Goal: Find specific page/section: Find specific page/section

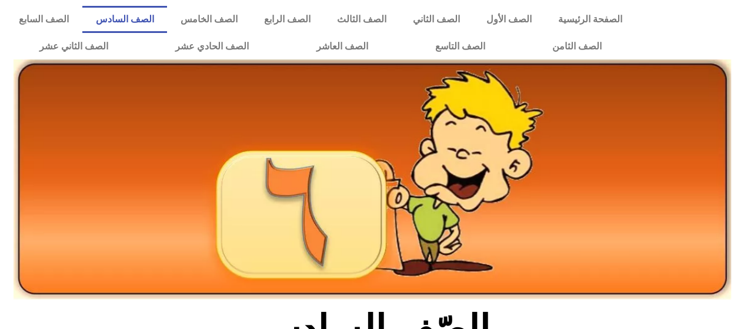
scroll to position [719, 0]
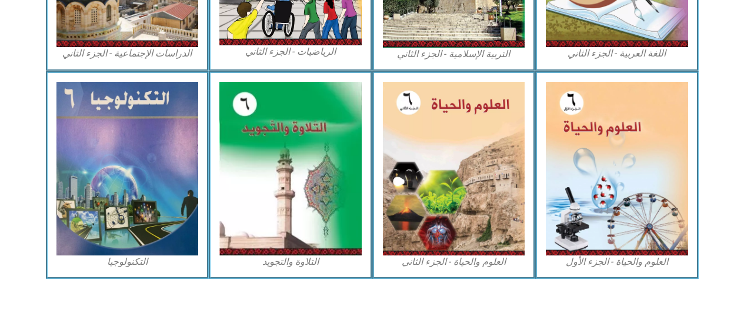
drag, startPoint x: 232, startPoint y: 306, endPoint x: 127, endPoint y: 319, distance: 105.4
drag, startPoint x: 127, startPoint y: 319, endPoint x: 105, endPoint y: 282, distance: 42.7
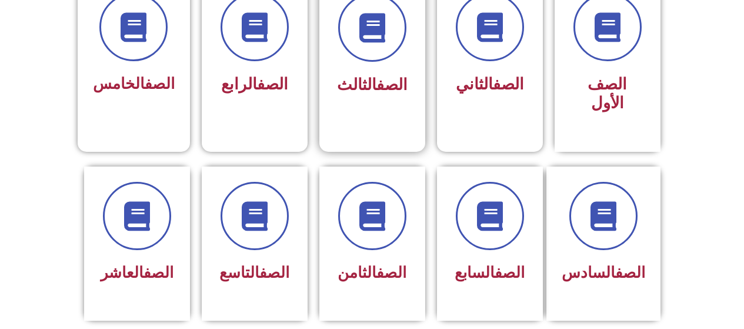
scroll to position [353, 0]
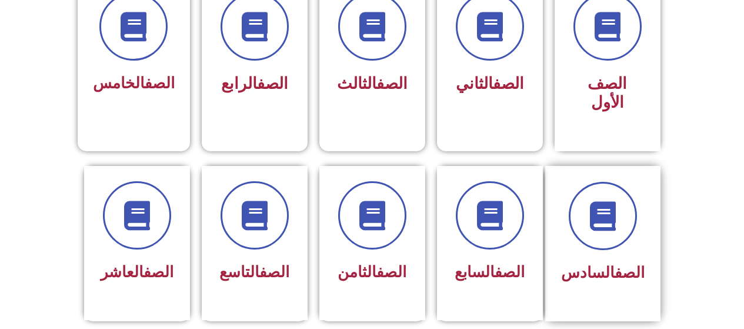
click at [572, 183] on div at bounding box center [602, 216] width 83 height 68
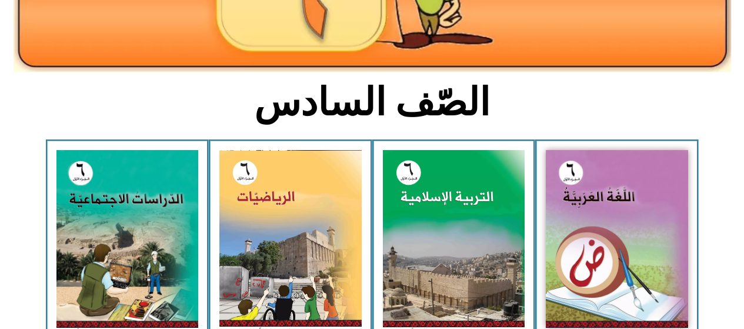
scroll to position [235, 0]
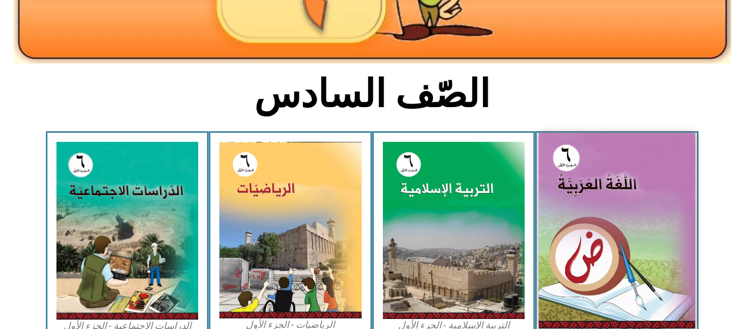
click at [572, 193] on img at bounding box center [616, 230] width 156 height 195
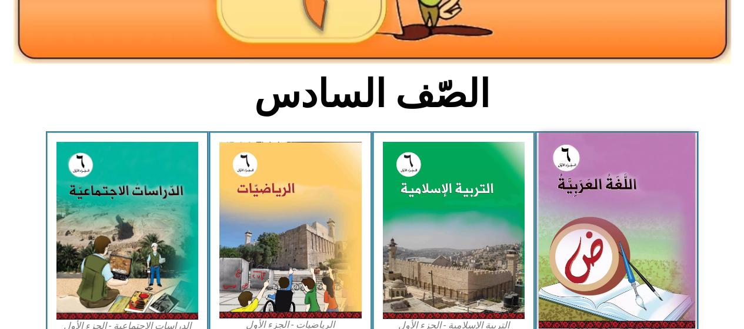
click at [572, 193] on img at bounding box center [616, 230] width 156 height 195
drag, startPoint x: 572, startPoint y: 193, endPoint x: 576, endPoint y: 205, distance: 13.0
click at [576, 205] on img at bounding box center [616, 230] width 156 height 195
click at [576, 203] on img at bounding box center [616, 230] width 156 height 195
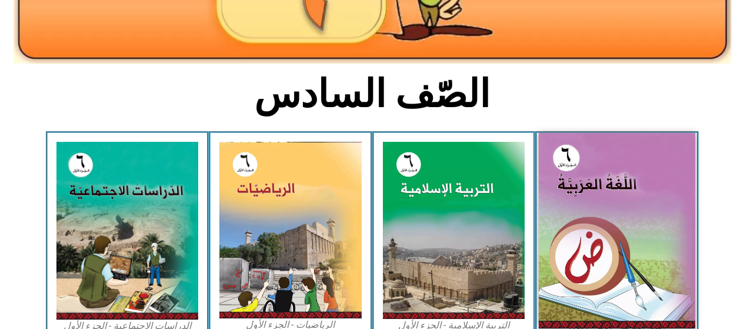
click at [574, 200] on img at bounding box center [616, 230] width 156 height 195
click at [574, 199] on img at bounding box center [616, 230] width 156 height 195
click at [568, 189] on img at bounding box center [616, 230] width 156 height 195
click at [568, 188] on img at bounding box center [616, 230] width 156 height 195
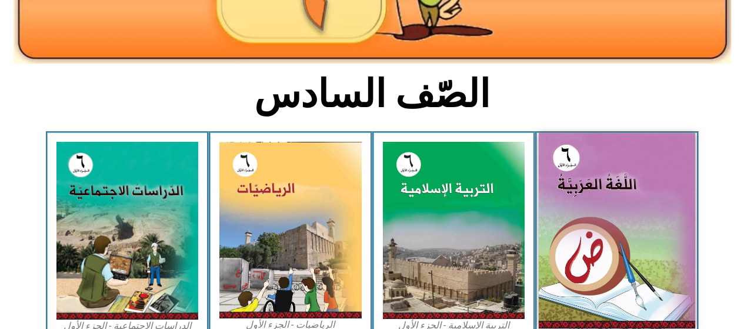
click at [568, 188] on img at bounding box center [616, 230] width 156 height 195
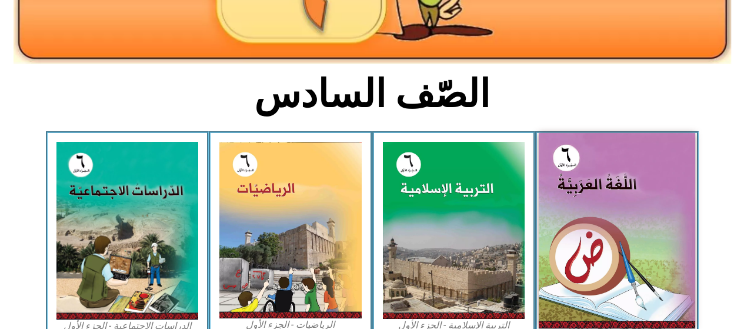
click at [568, 188] on img at bounding box center [616, 230] width 156 height 195
click at [565, 185] on img at bounding box center [616, 230] width 156 height 195
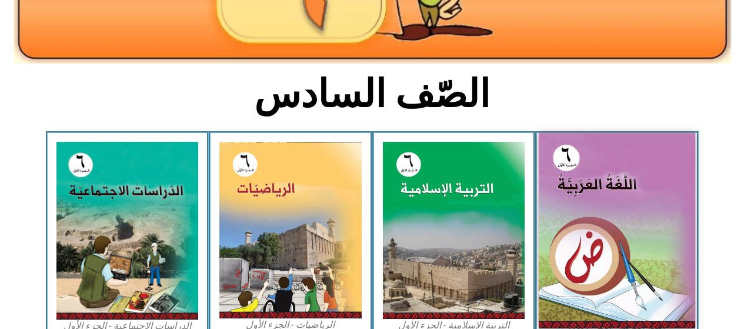
click at [565, 185] on img at bounding box center [616, 230] width 156 height 195
click at [603, 200] on img at bounding box center [616, 230] width 156 height 195
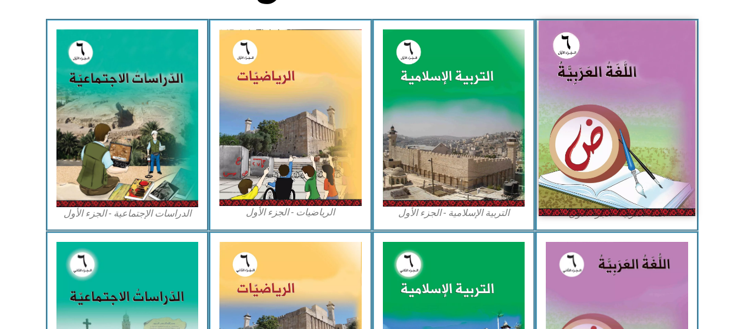
scroll to position [353, 0]
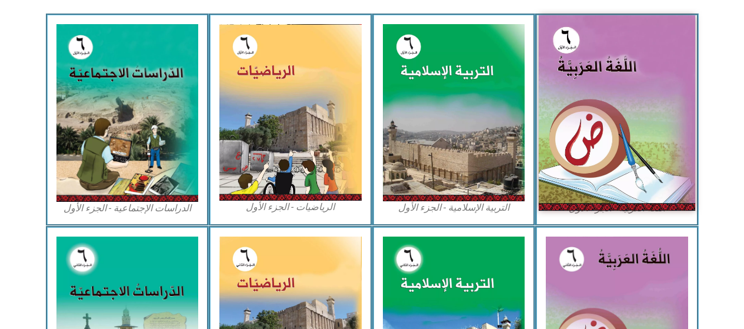
click at [603, 200] on img at bounding box center [616, 112] width 156 height 195
drag, startPoint x: 603, startPoint y: 200, endPoint x: 597, endPoint y: 170, distance: 30.7
click at [598, 180] on img at bounding box center [616, 112] width 156 height 195
click at [567, 133] on img at bounding box center [616, 112] width 156 height 195
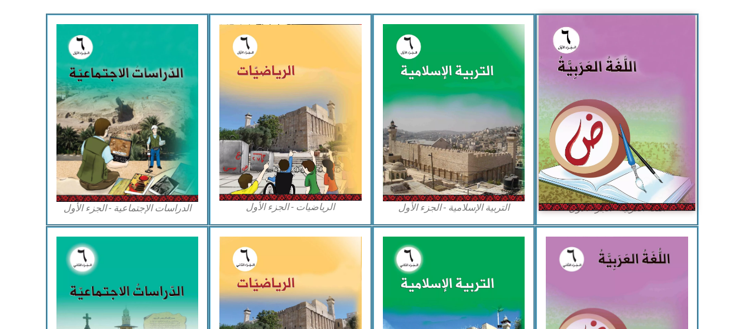
click at [567, 133] on img at bounding box center [616, 112] width 156 height 195
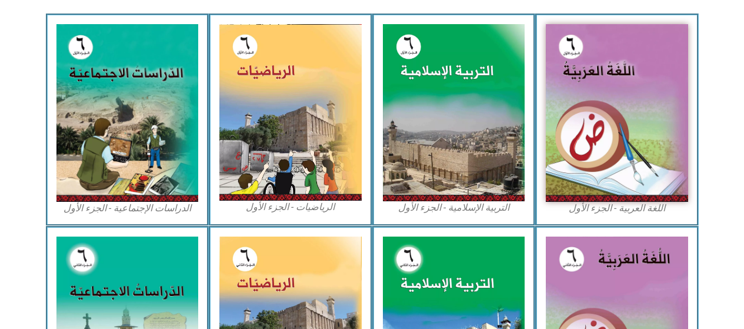
drag, startPoint x: 567, startPoint y: 133, endPoint x: 558, endPoint y: 2, distance: 131.4
click at [556, 41] on img at bounding box center [616, 113] width 142 height 178
